Goal: Navigation & Orientation: Find specific page/section

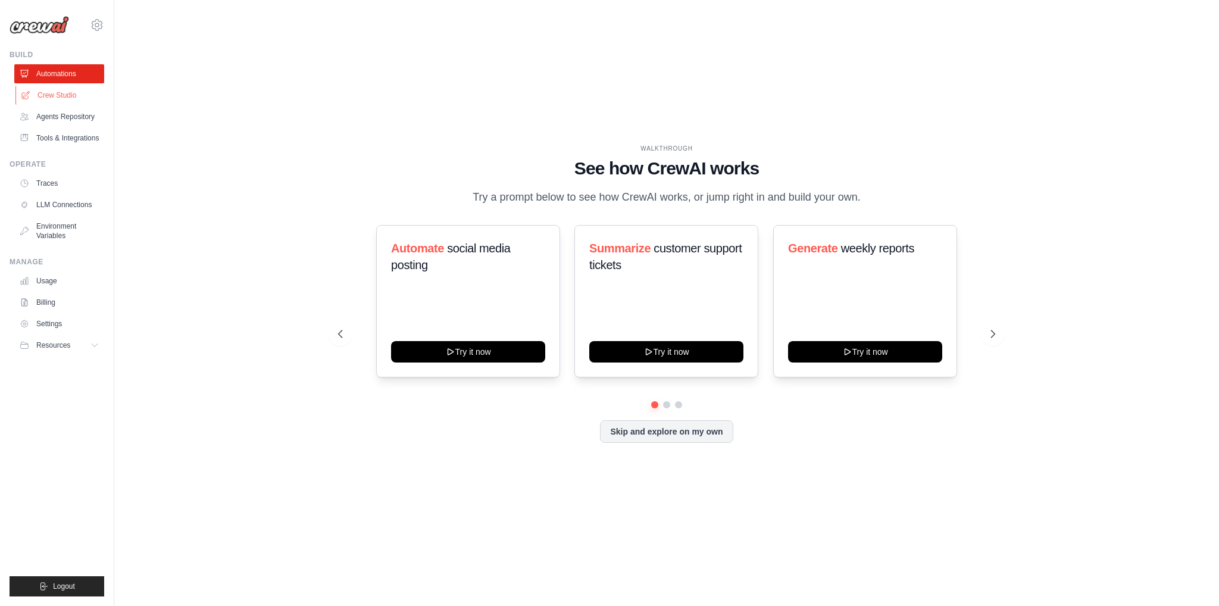
click at [56, 95] on link "Crew Studio" at bounding box center [60, 95] width 90 height 19
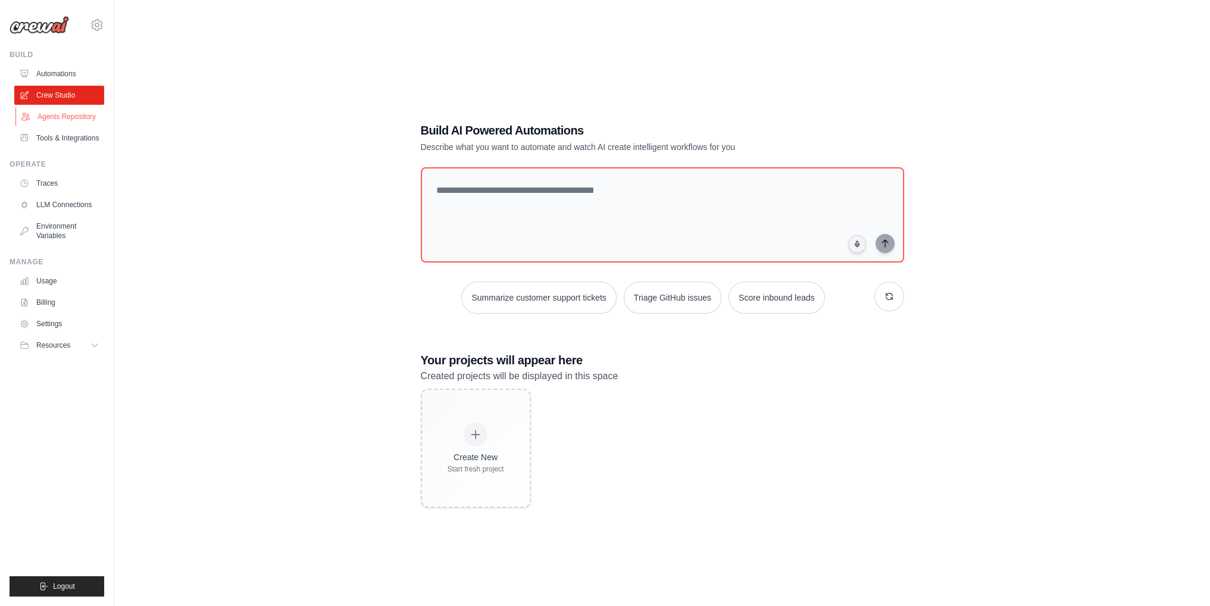
click at [60, 115] on link "Agents Repository" at bounding box center [60, 116] width 90 height 19
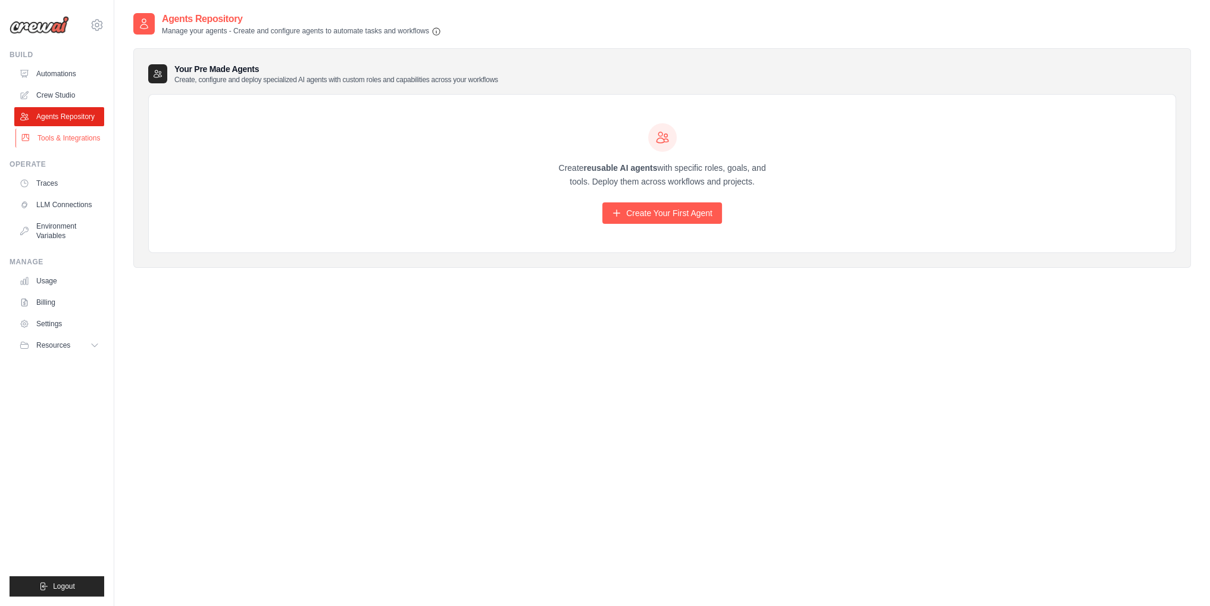
click at [60, 139] on link "Tools & Integrations" at bounding box center [60, 138] width 90 height 19
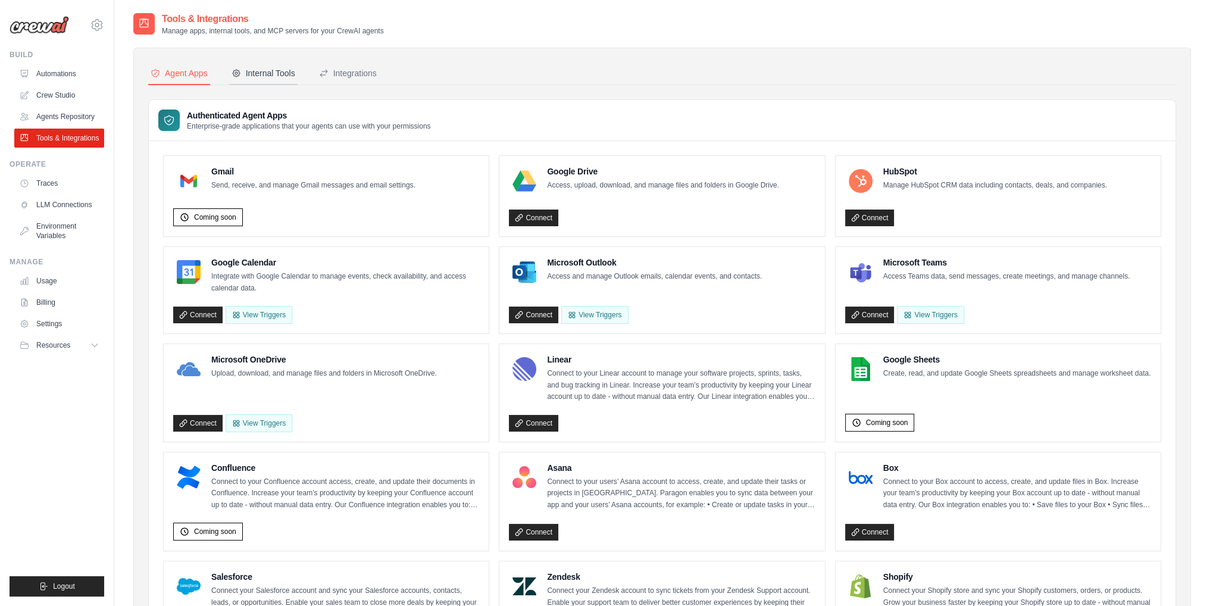
click at [264, 72] on div "Internal Tools" at bounding box center [263, 73] width 64 height 12
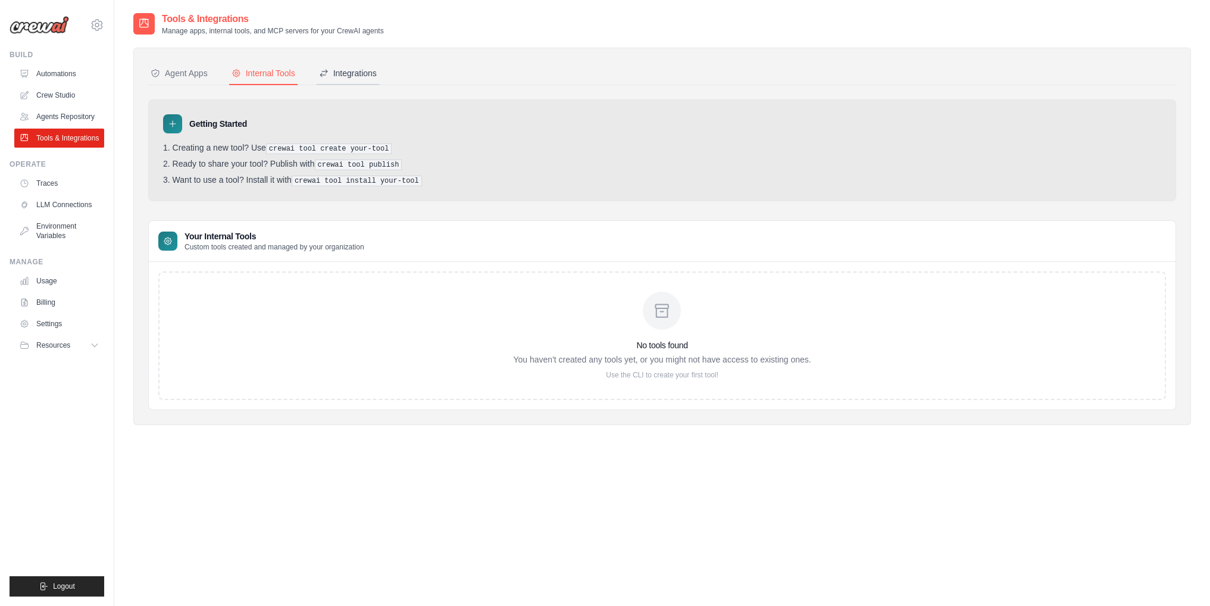
click at [357, 72] on div "Integrations" at bounding box center [348, 73] width 58 height 12
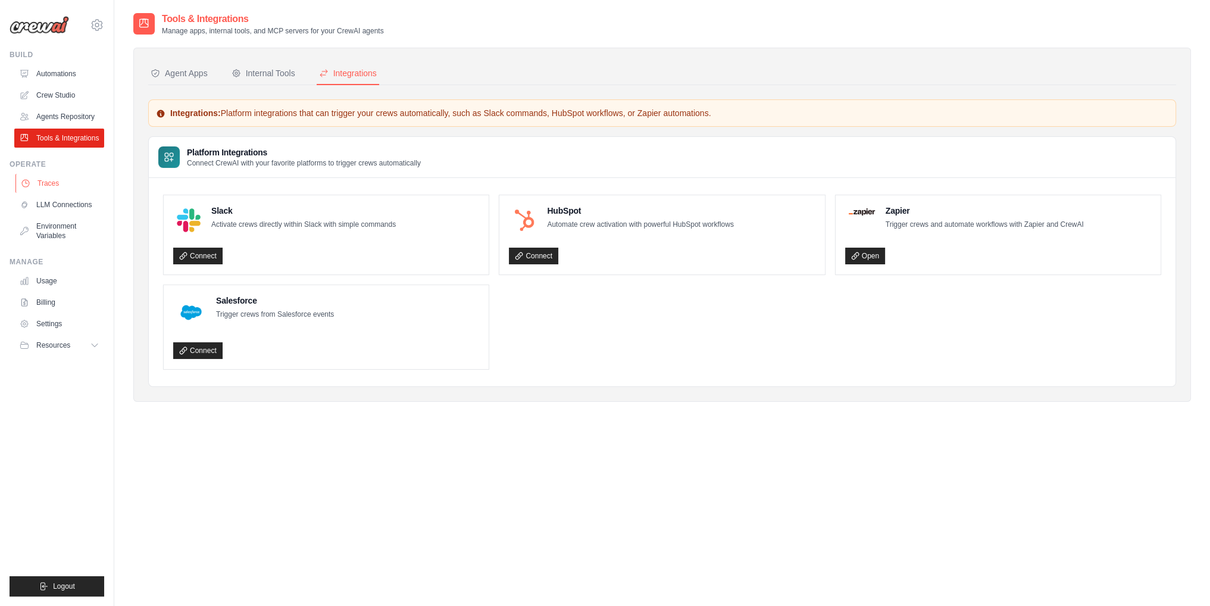
click at [48, 179] on link "Traces" at bounding box center [60, 183] width 90 height 19
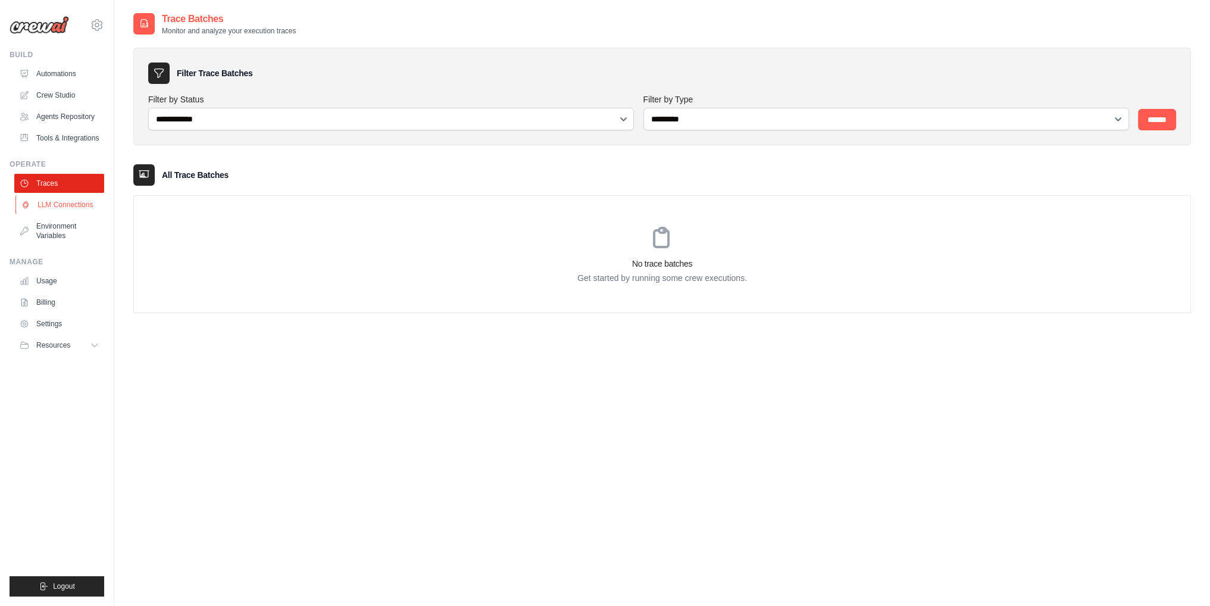
click at [57, 205] on link "LLM Connections" at bounding box center [60, 204] width 90 height 19
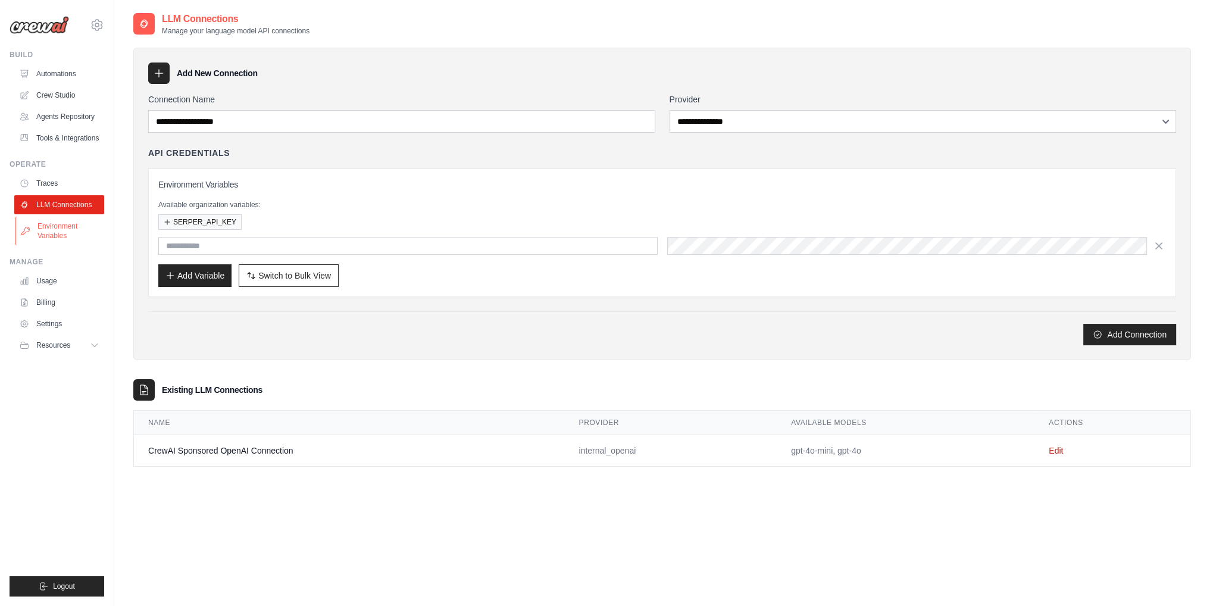
click at [51, 234] on link "Environment Variables" at bounding box center [60, 231] width 90 height 29
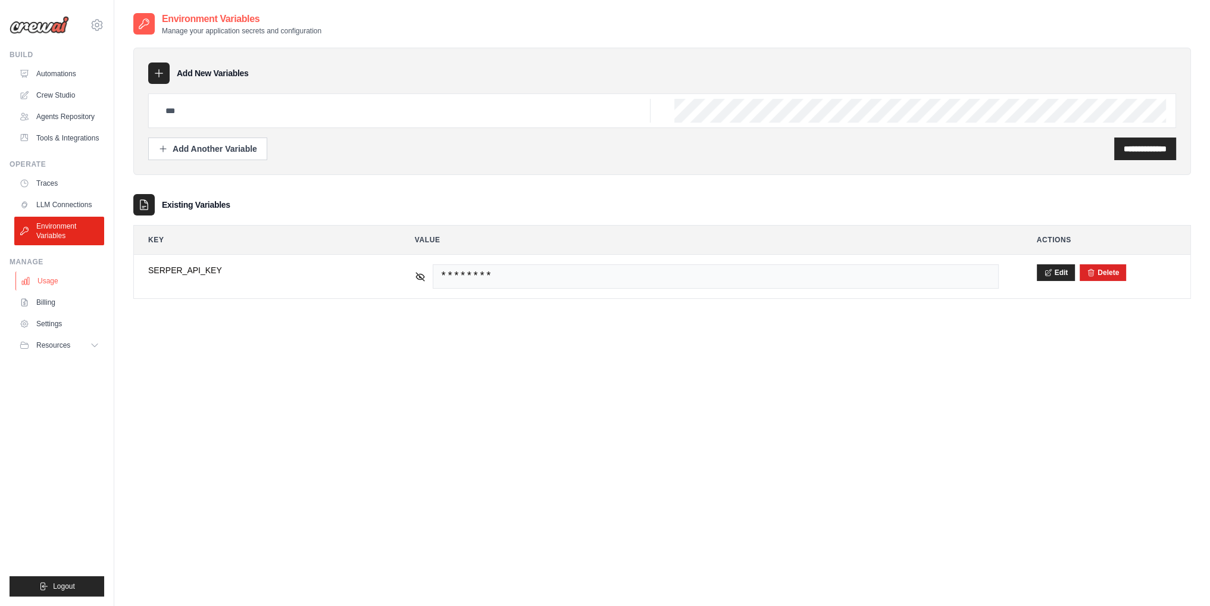
click at [44, 279] on link "Usage" at bounding box center [60, 280] width 90 height 19
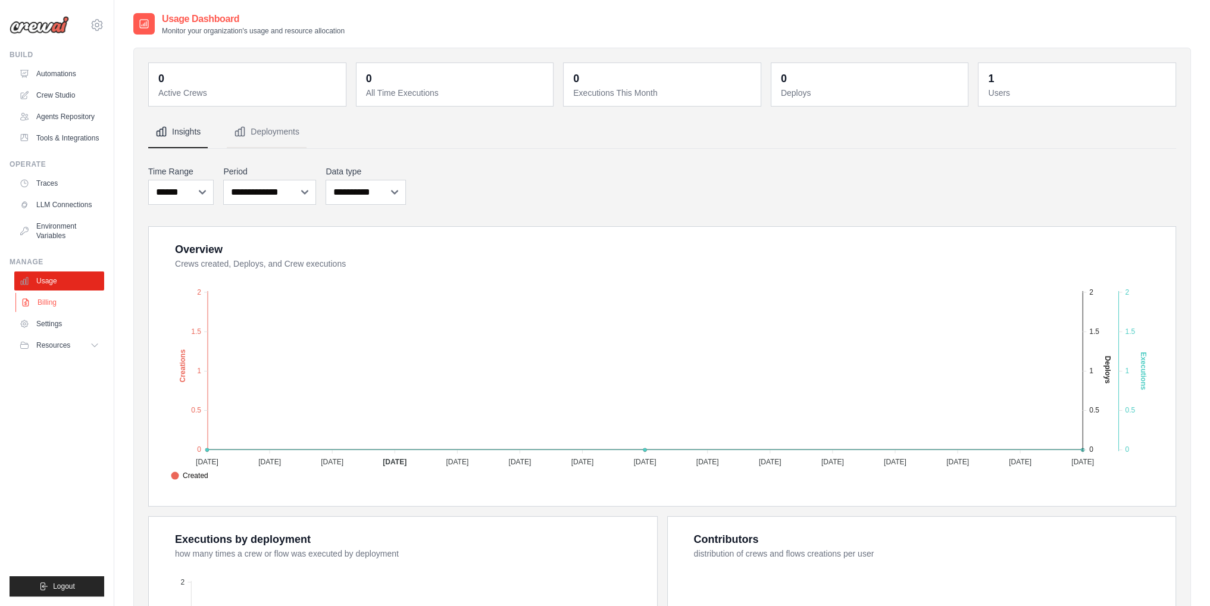
click at [40, 301] on link "Billing" at bounding box center [60, 302] width 90 height 19
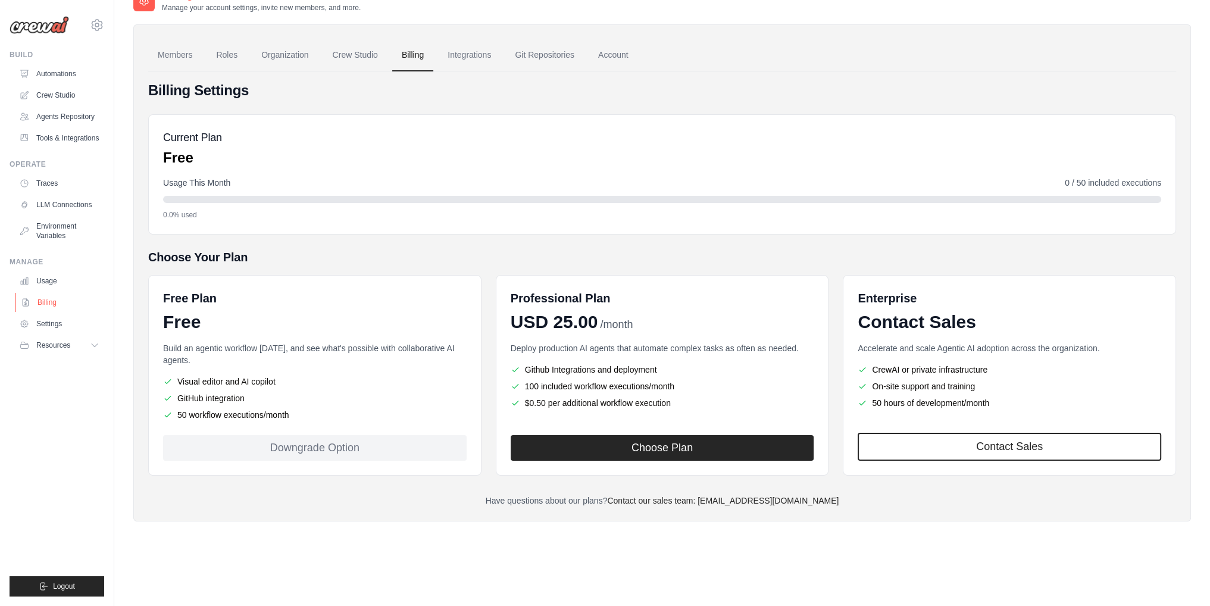
scroll to position [24, 0]
click at [48, 324] on link "Settings" at bounding box center [60, 323] width 90 height 19
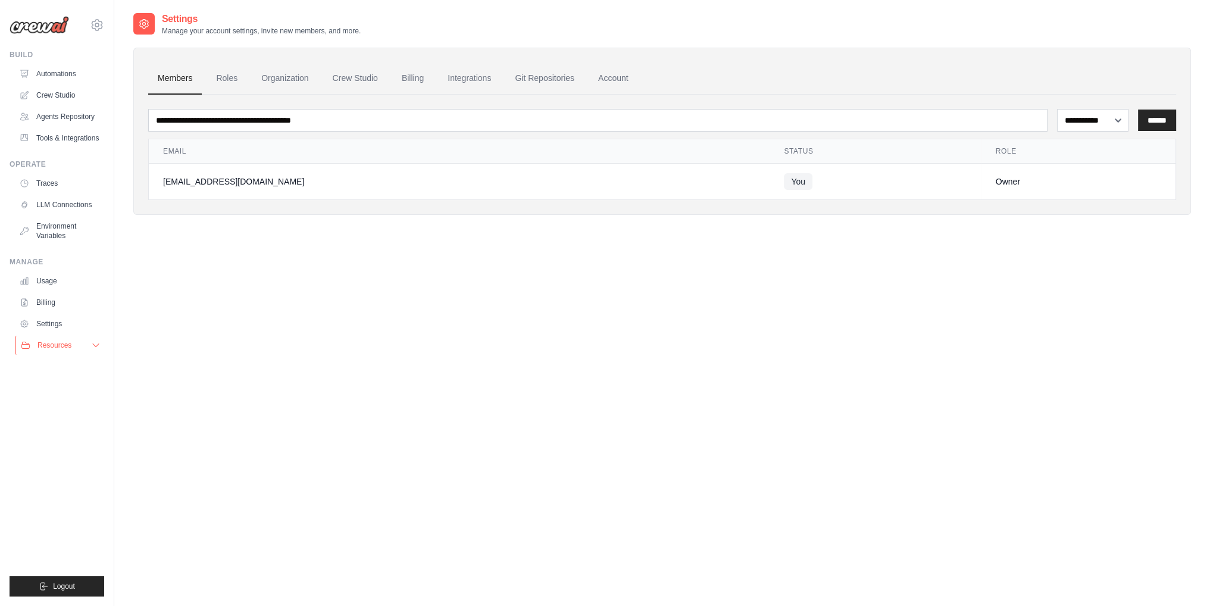
click at [48, 346] on span "Resources" at bounding box center [54, 345] width 34 height 10
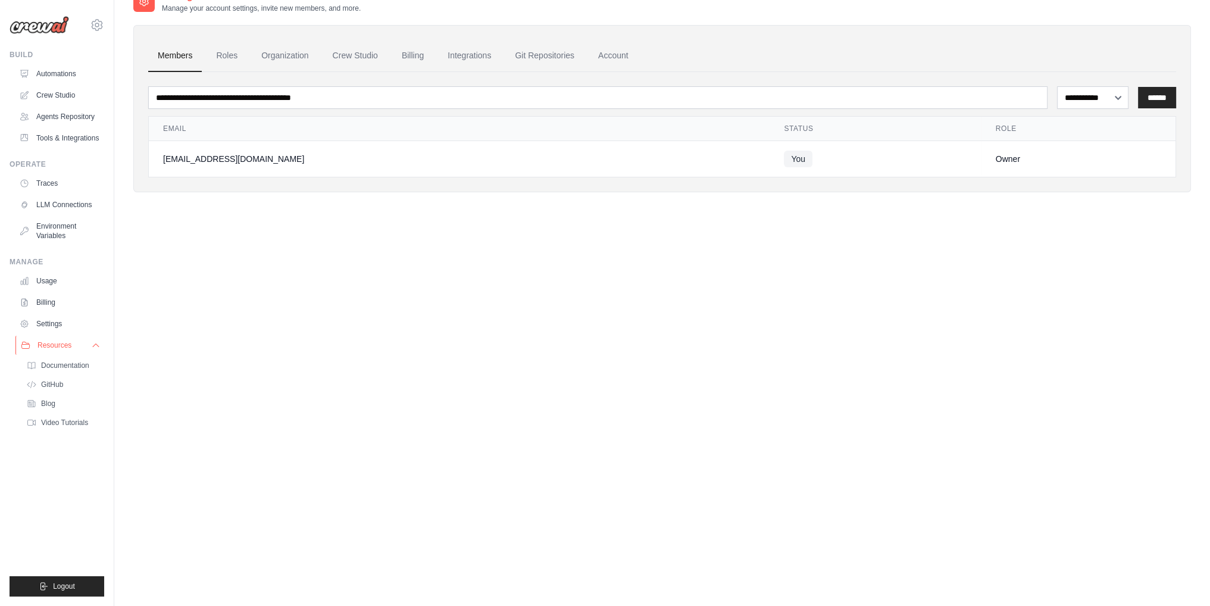
scroll to position [24, 0]
click at [57, 344] on span "Resources" at bounding box center [54, 345] width 34 height 10
click at [96, 343] on icon at bounding box center [96, 345] width 10 height 10
click at [95, 345] on icon at bounding box center [96, 345] width 10 height 10
click at [49, 324] on link "Settings" at bounding box center [60, 323] width 90 height 19
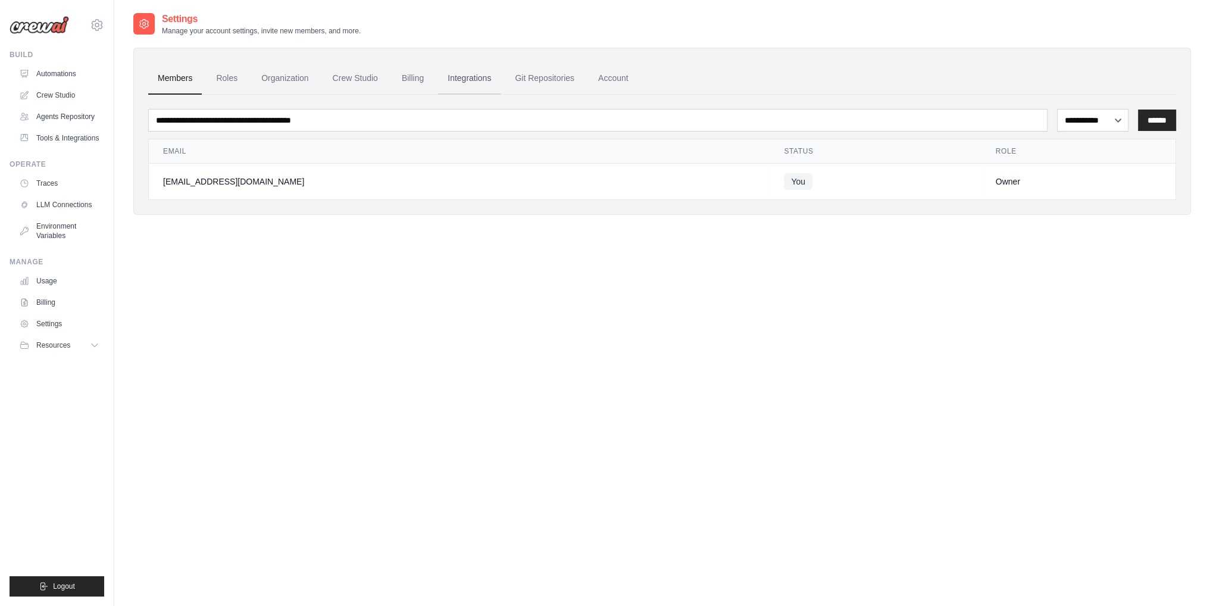
click at [497, 77] on link "Integrations" at bounding box center [469, 78] width 62 height 32
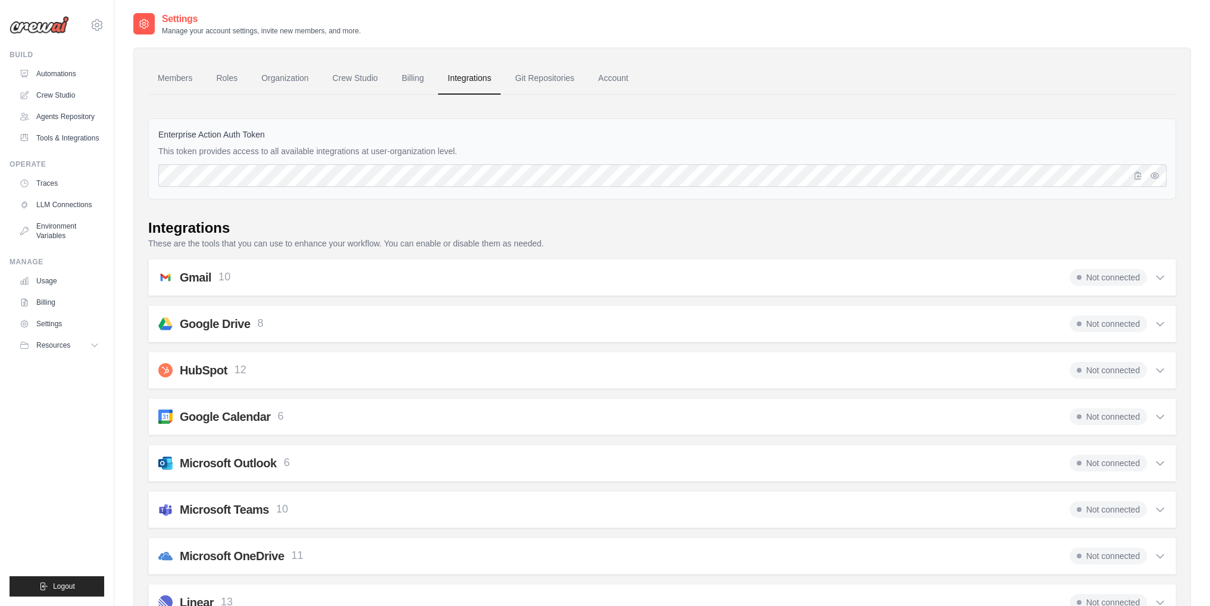
click at [467, 76] on link "Integrations" at bounding box center [469, 78] width 62 height 32
click at [606, 77] on link "Account" at bounding box center [613, 78] width 49 height 32
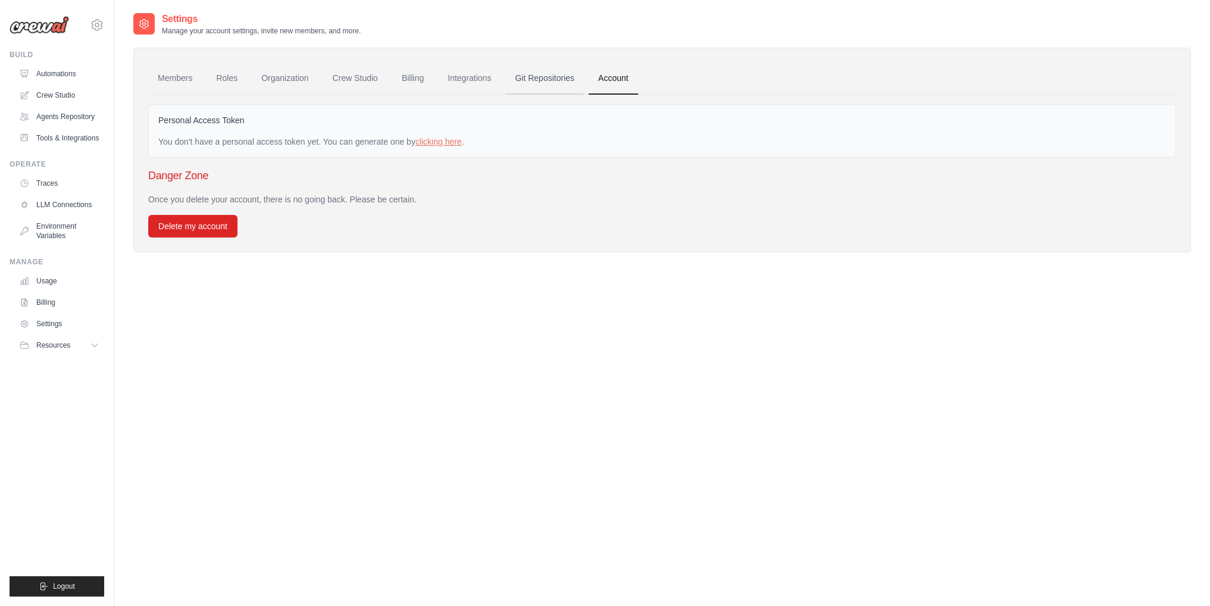
click at [544, 77] on link "Git Repositories" at bounding box center [544, 78] width 79 height 32
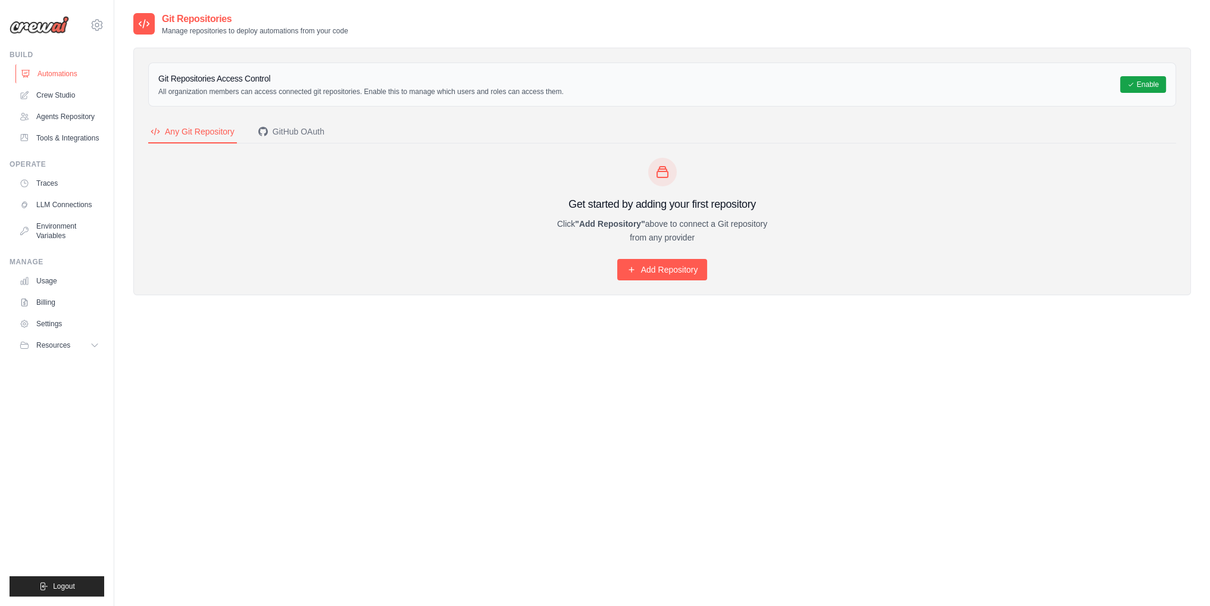
click at [57, 74] on link "Automations" at bounding box center [60, 73] width 90 height 19
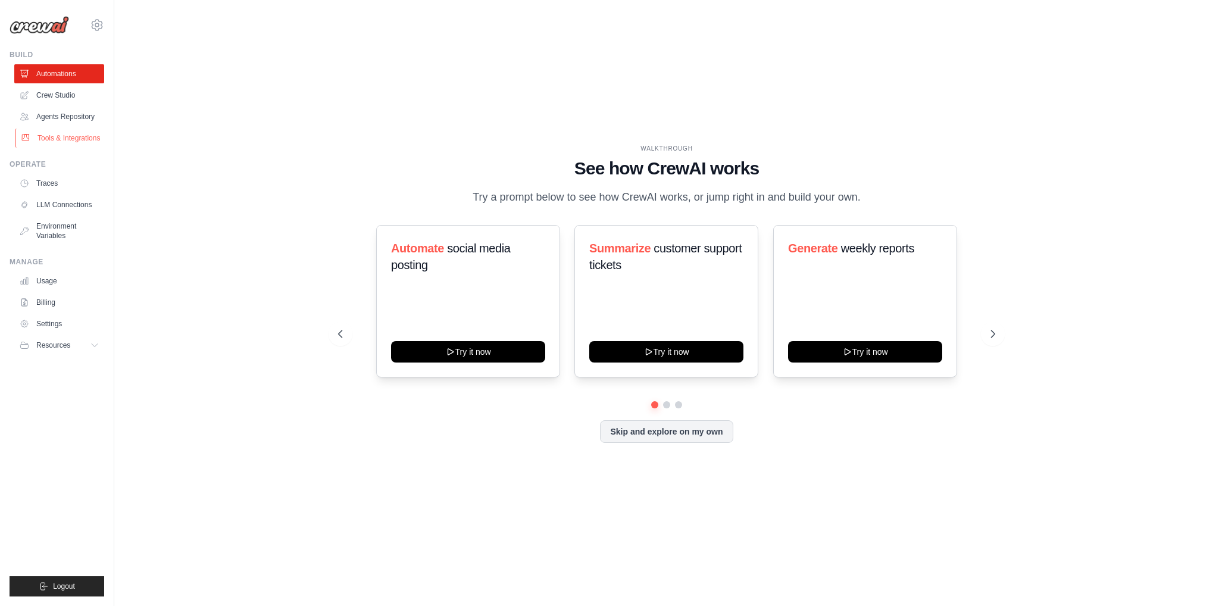
click at [54, 140] on link "Tools & Integrations" at bounding box center [60, 138] width 90 height 19
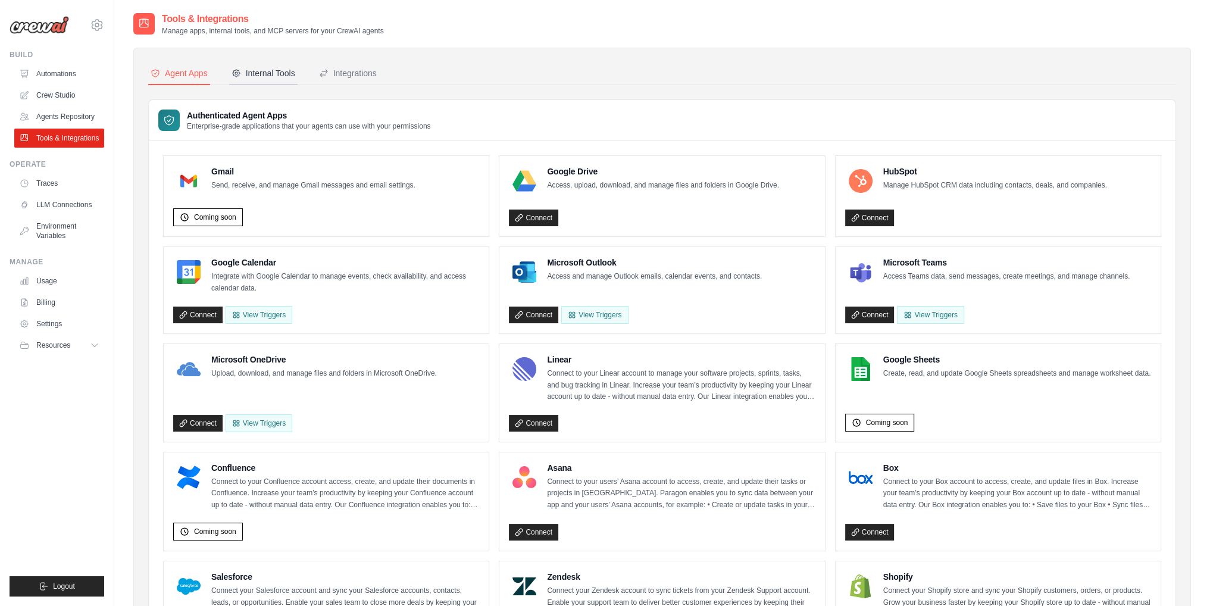
click at [269, 64] on button "Internal Tools" at bounding box center [263, 73] width 68 height 23
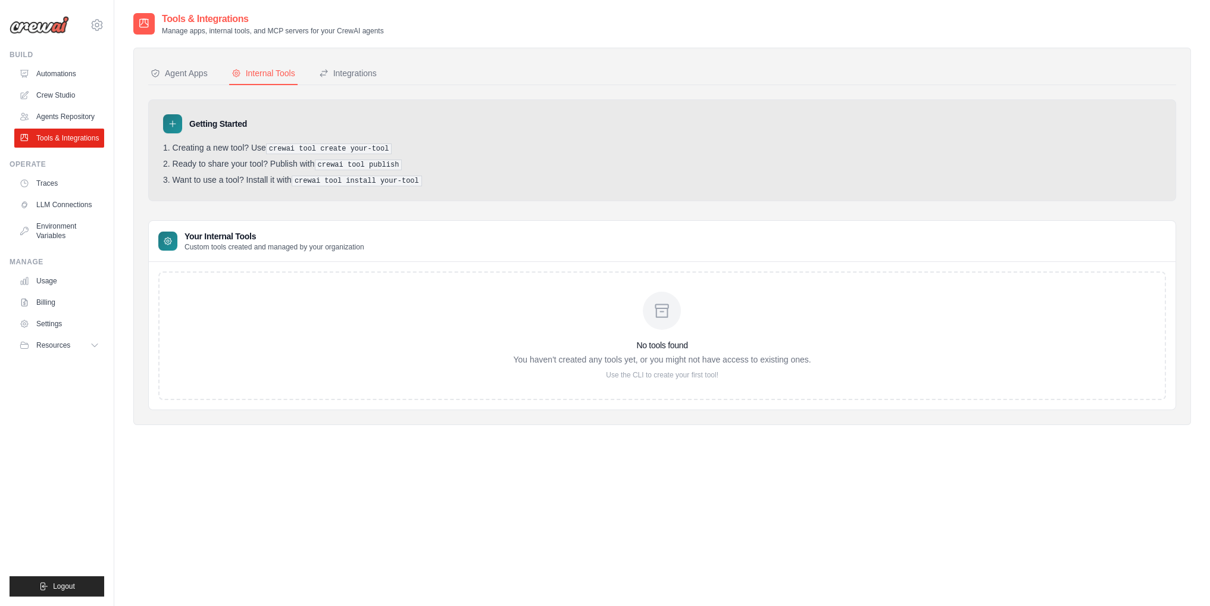
click at [660, 320] on div at bounding box center [662, 311] width 38 height 38
click at [171, 123] on icon at bounding box center [173, 124] width 6 height 6
click at [352, 75] on div "Integrations" at bounding box center [348, 73] width 58 height 12
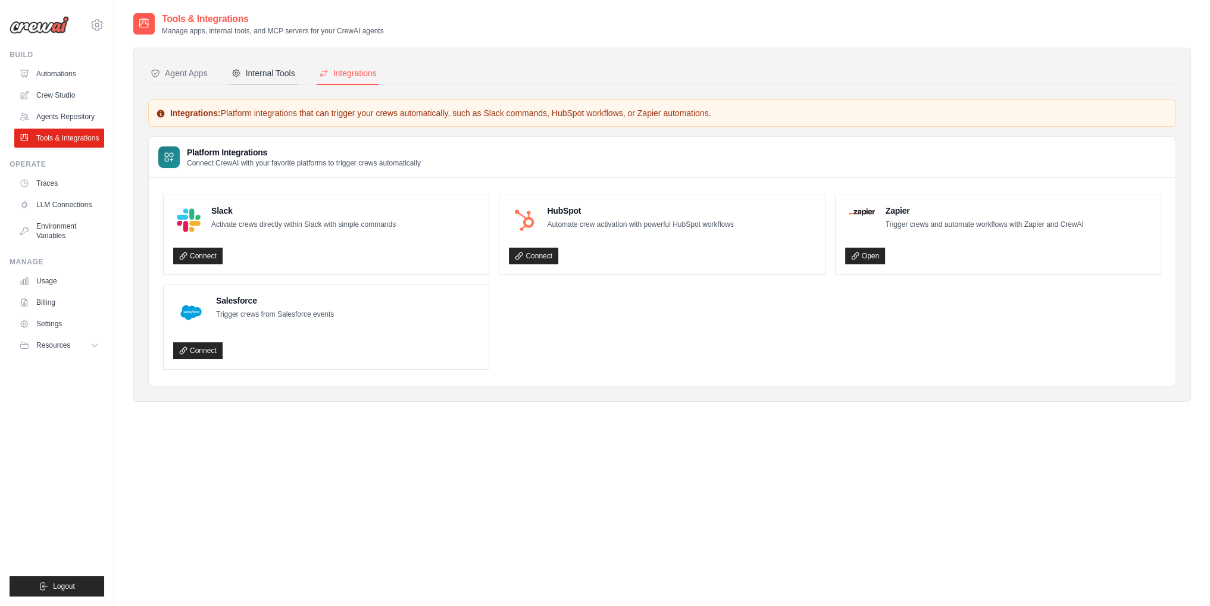
click at [270, 72] on div "Internal Tools" at bounding box center [263, 73] width 64 height 12
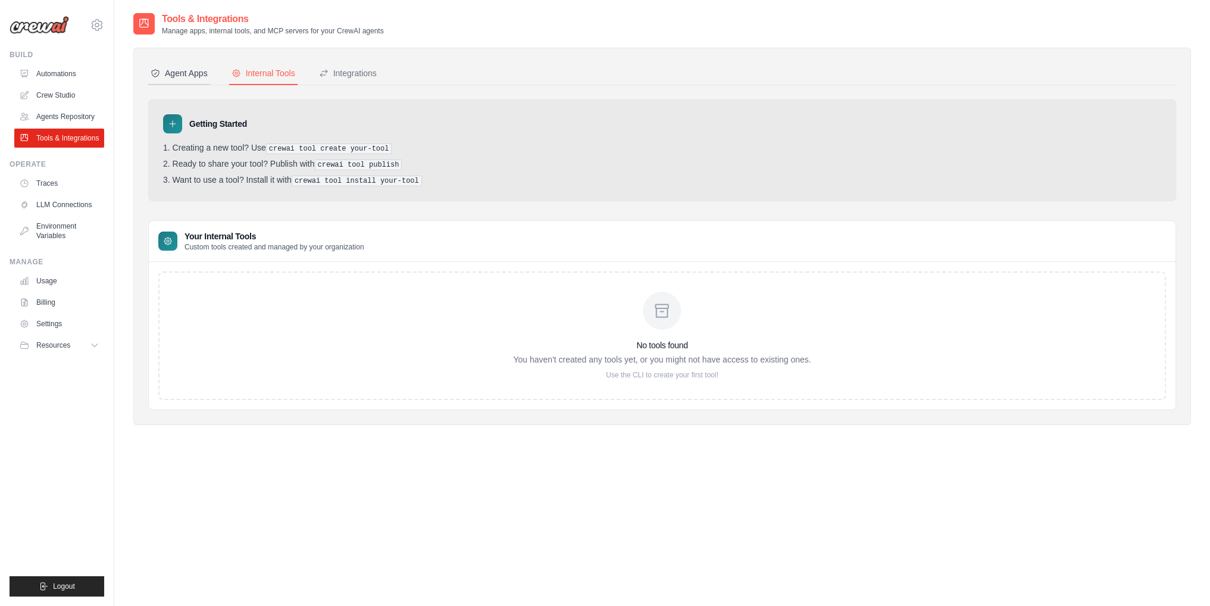
click at [187, 74] on div "Agent Apps" at bounding box center [179, 73] width 57 height 12
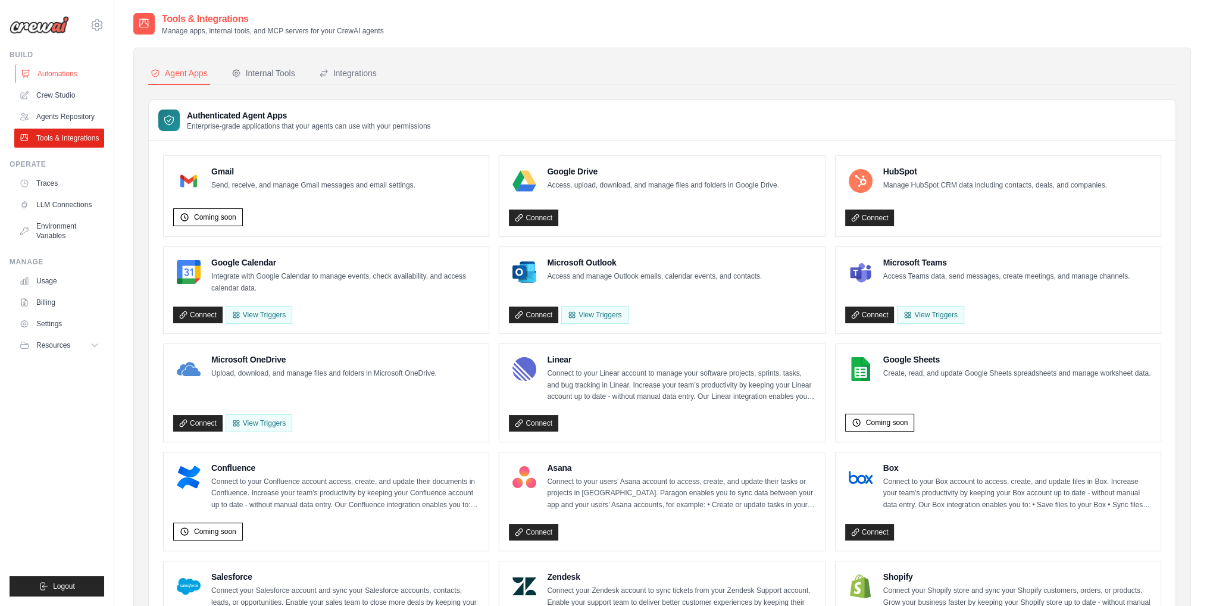
click at [50, 73] on link "Automations" at bounding box center [60, 73] width 90 height 19
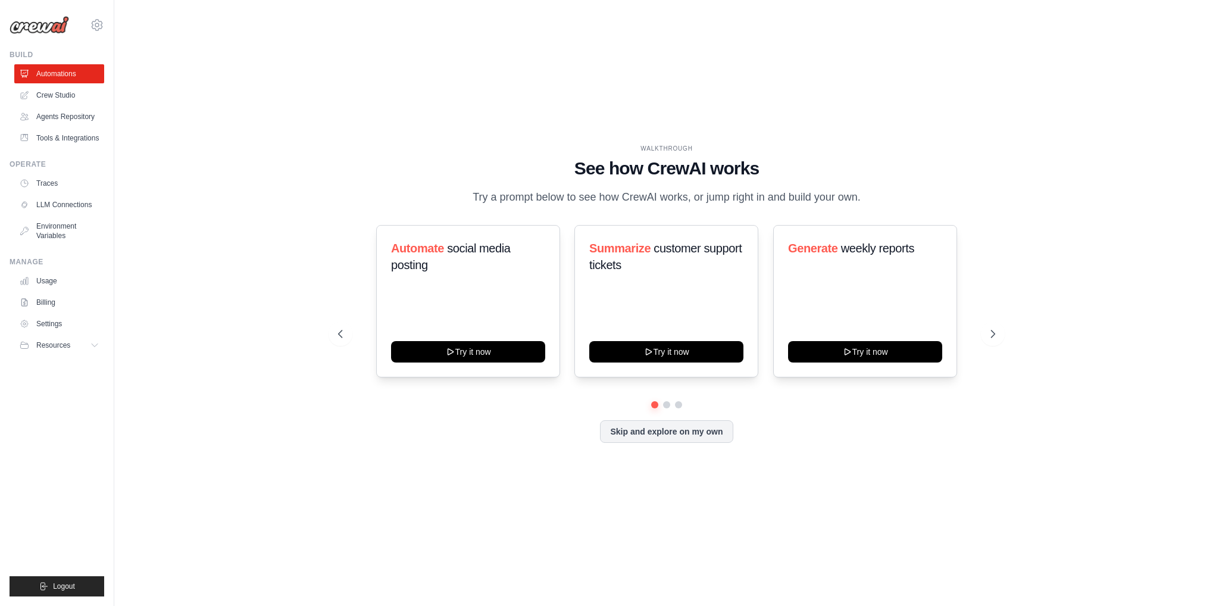
click at [819, 434] on div "Skip and explore on my own" at bounding box center [666, 431] width 657 height 23
click at [53, 94] on link "Crew Studio" at bounding box center [60, 95] width 90 height 19
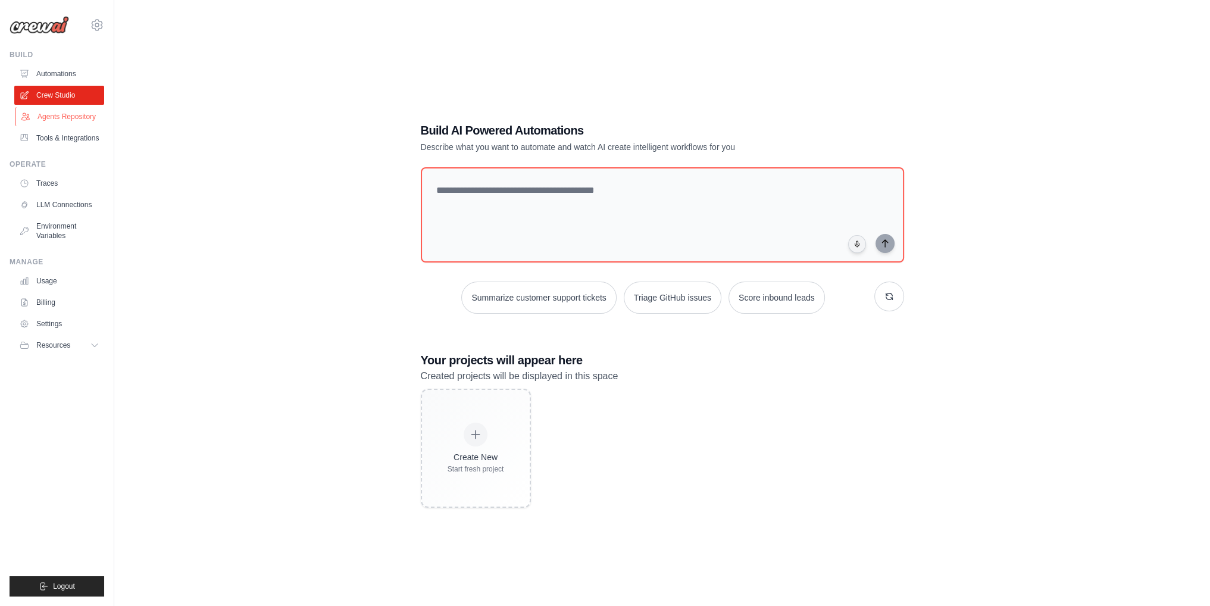
click at [60, 117] on link "Agents Repository" at bounding box center [60, 116] width 90 height 19
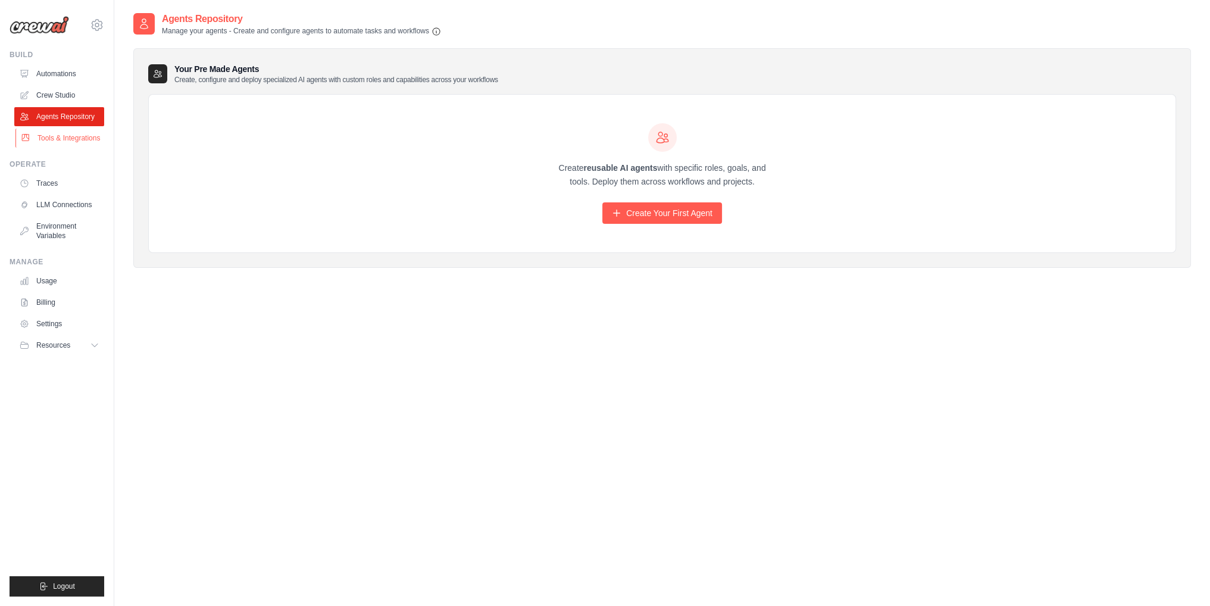
click at [57, 137] on link "Tools & Integrations" at bounding box center [60, 138] width 90 height 19
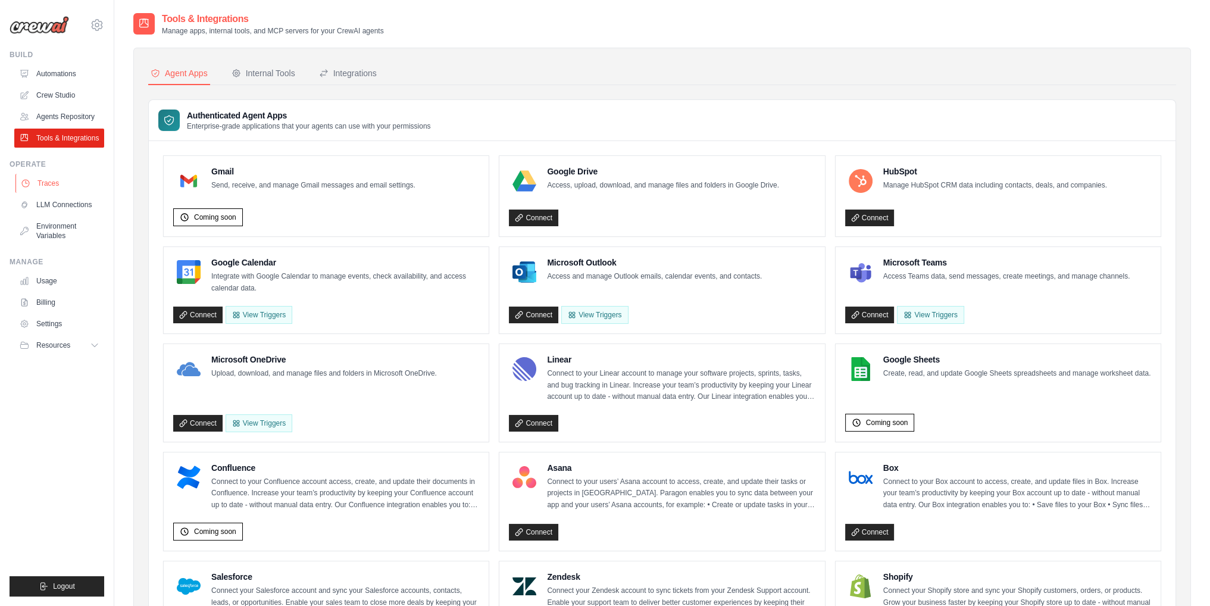
click at [48, 184] on link "Traces" at bounding box center [60, 183] width 90 height 19
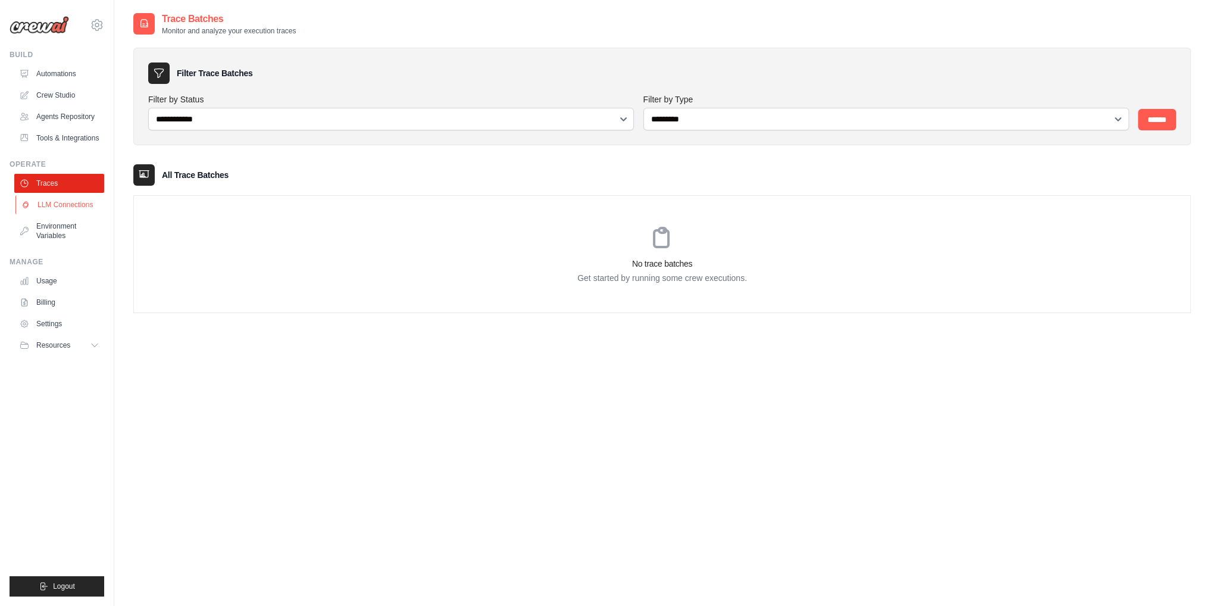
click at [55, 205] on link "LLM Connections" at bounding box center [60, 204] width 90 height 19
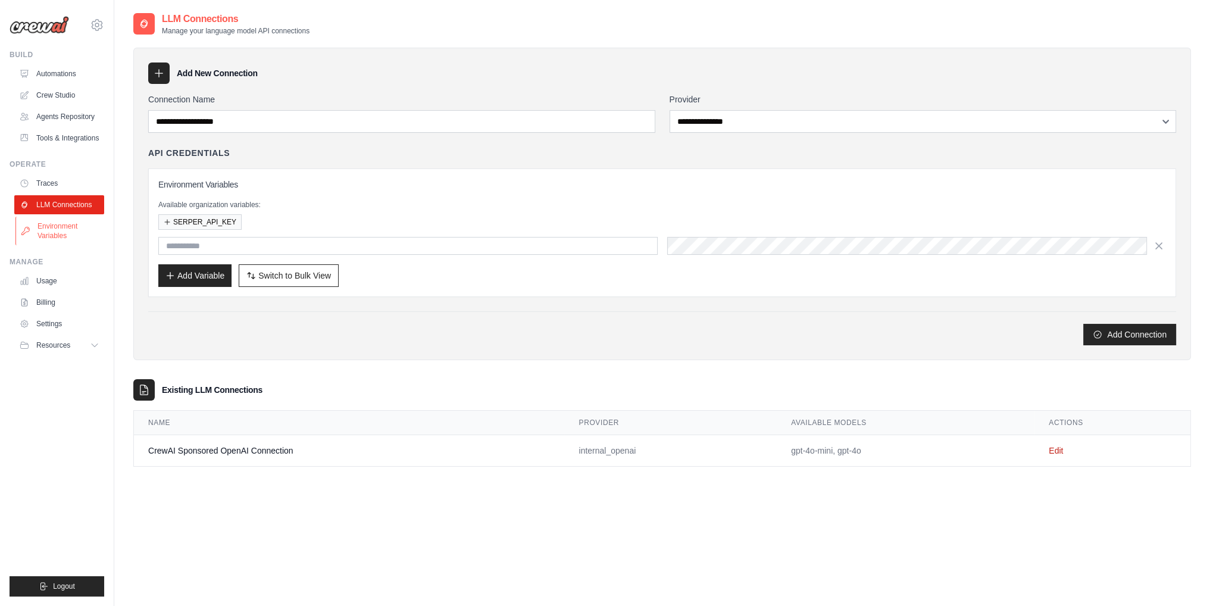
click at [54, 227] on link "Environment Variables" at bounding box center [60, 231] width 90 height 29
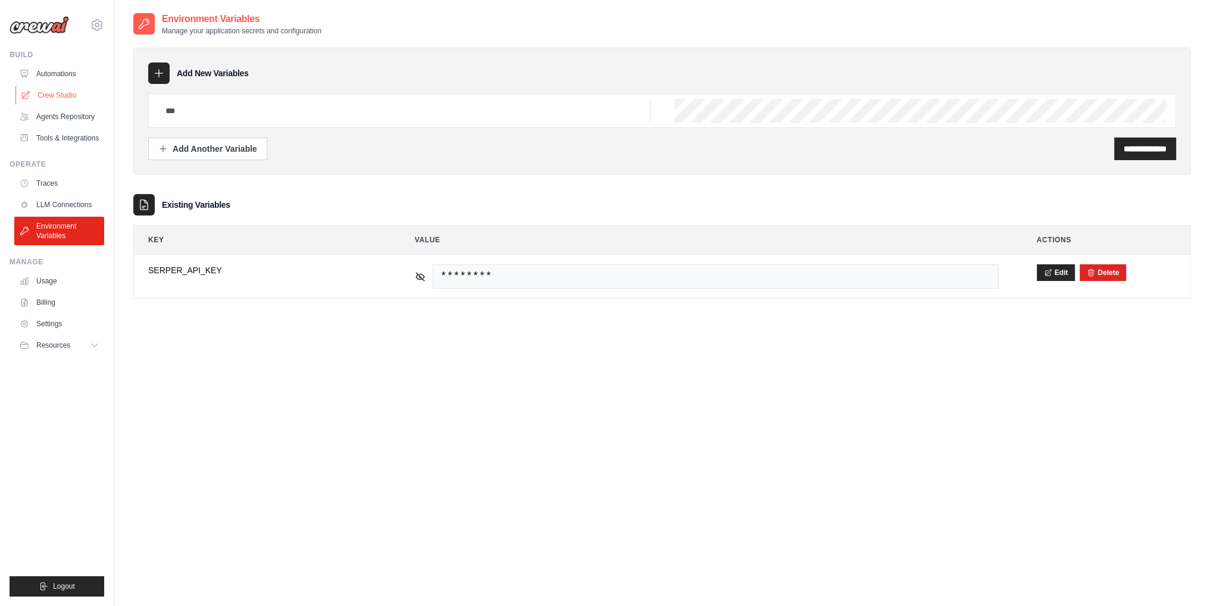
click at [57, 96] on link "Crew Studio" at bounding box center [60, 95] width 90 height 19
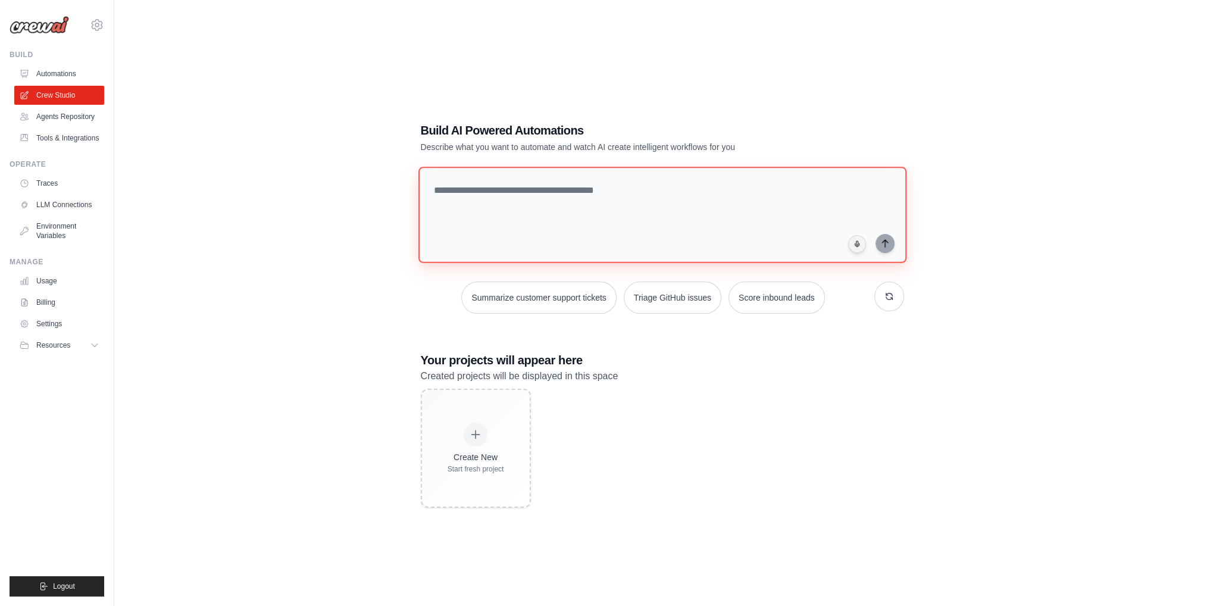
click at [500, 190] on textarea at bounding box center [662, 215] width 488 height 96
click at [58, 142] on link "Tools & Integrations" at bounding box center [60, 138] width 90 height 19
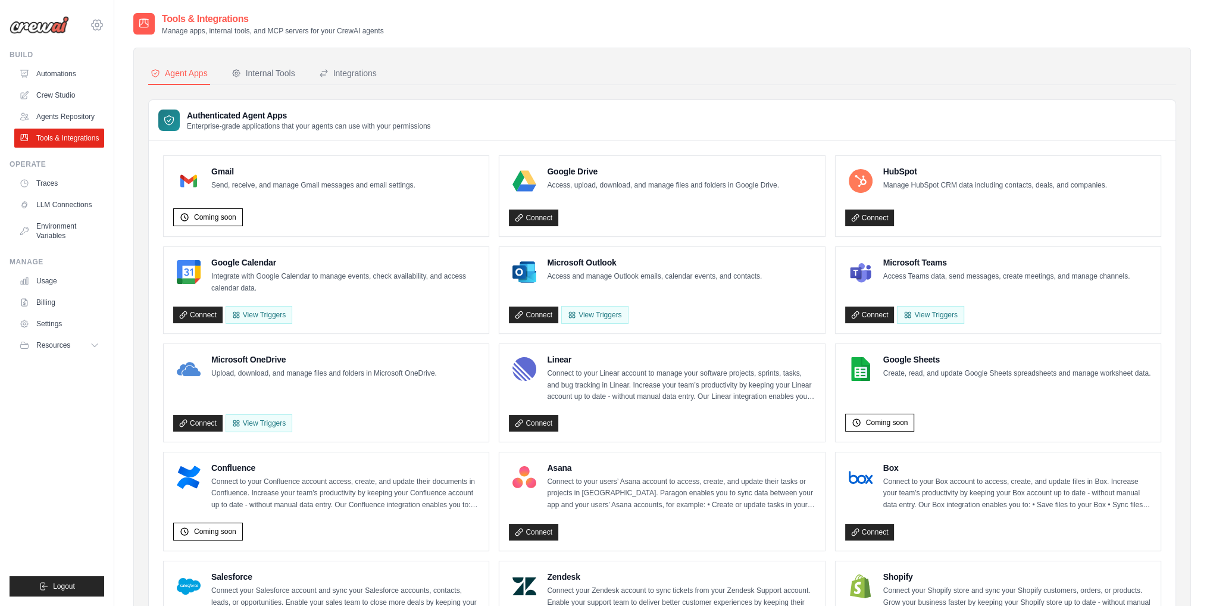
click at [95, 24] on icon at bounding box center [97, 25] width 14 height 14
click at [136, 72] on span "Settings" at bounding box center [148, 74] width 94 height 12
